Goal: Information Seeking & Learning: Learn about a topic

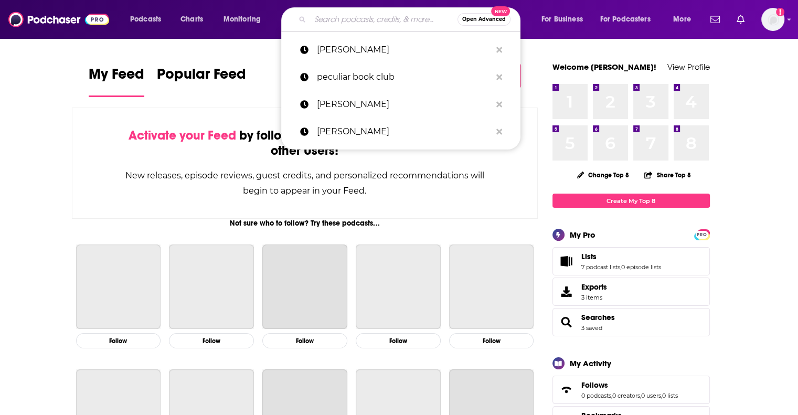
click at [365, 19] on input "Search podcasts, credits, & more..." at bounding box center [383, 19] width 147 height 17
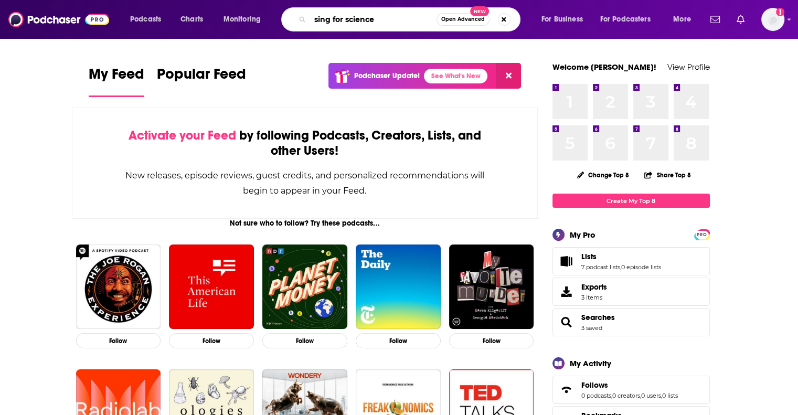
type input "sing for science"
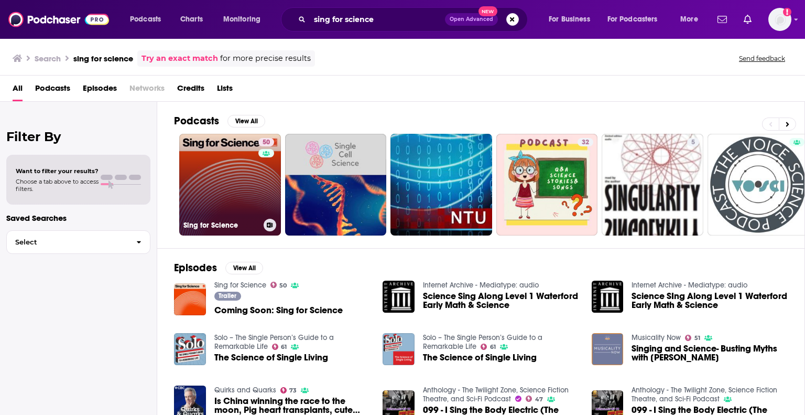
click at [214, 188] on link "50 Sing for Science" at bounding box center [230, 185] width 102 height 102
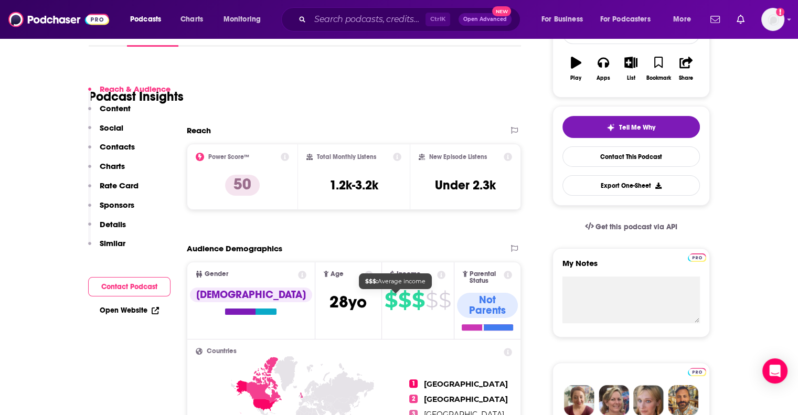
scroll to position [228, 0]
